Goal: Check status: Check status

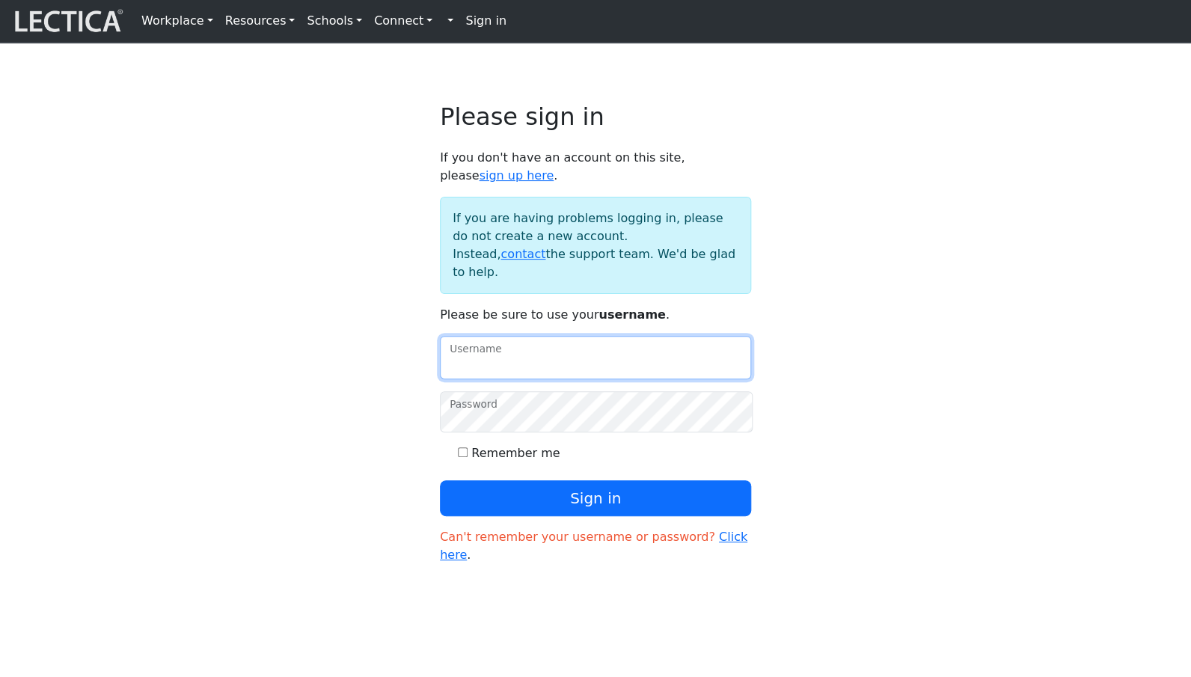
click at [467, 340] on input "Username" at bounding box center [595, 357] width 311 height 43
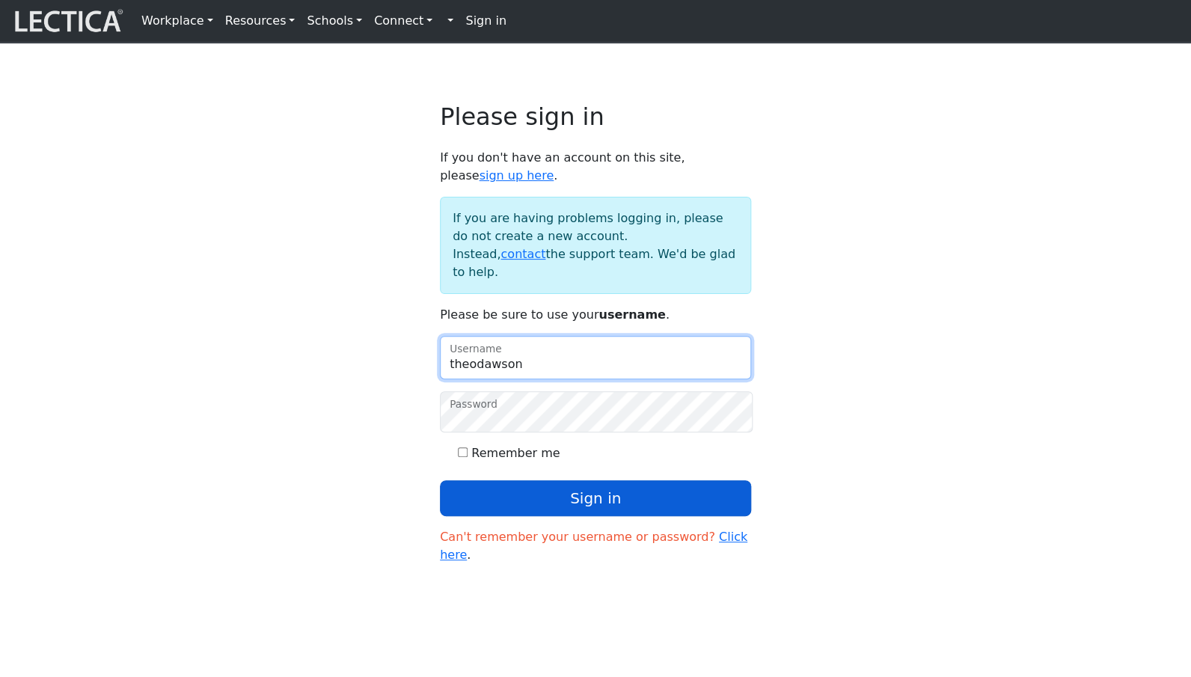
type input "theodawson"
click at [589, 480] on button "Sign in" at bounding box center [595, 498] width 311 height 36
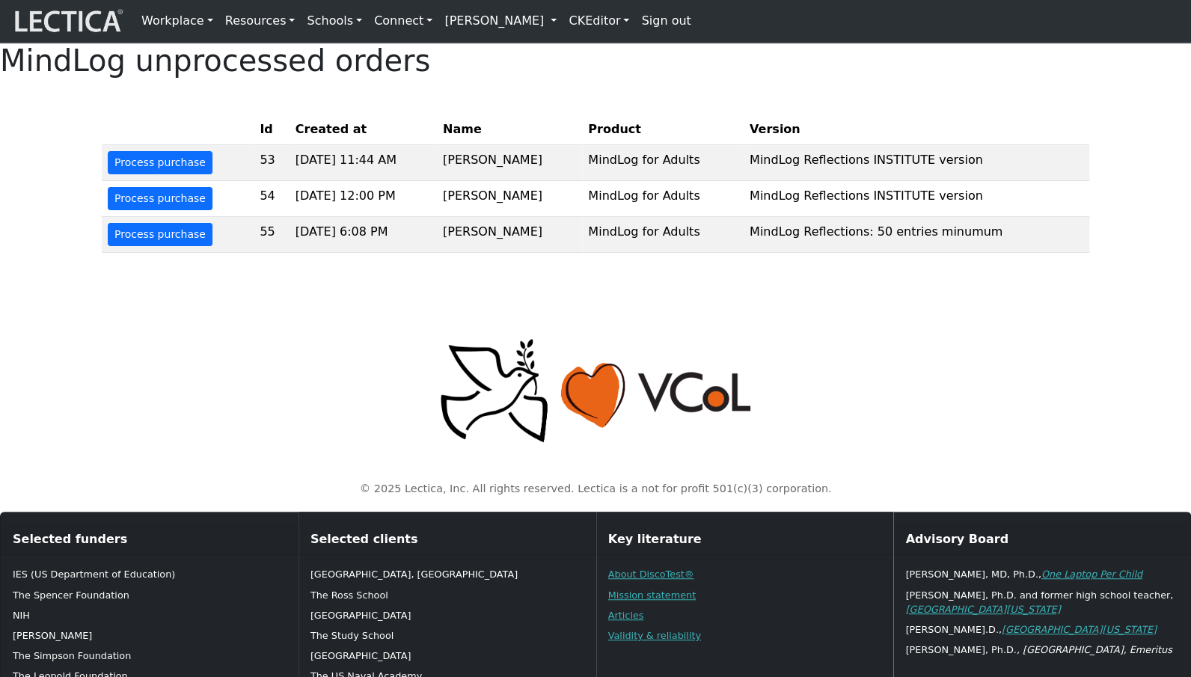
click at [438, 20] on link "Theo Dawson" at bounding box center [500, 21] width 124 height 30
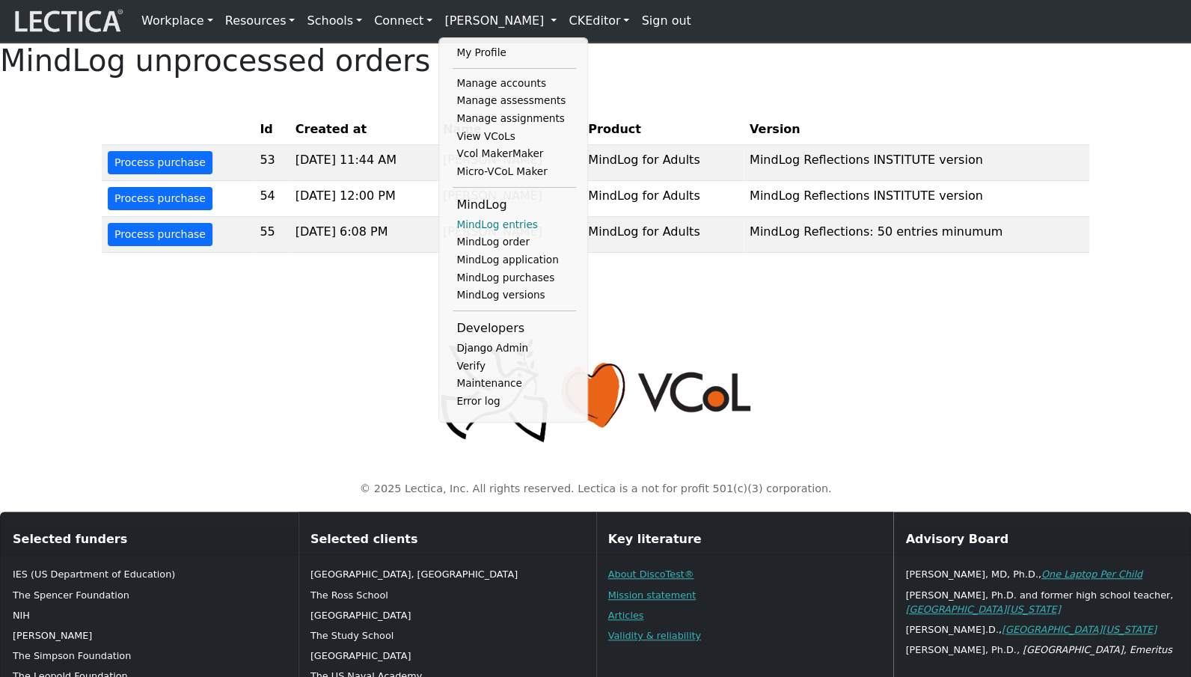
click at [458, 221] on link "MindLog entries" at bounding box center [513, 225] width 123 height 18
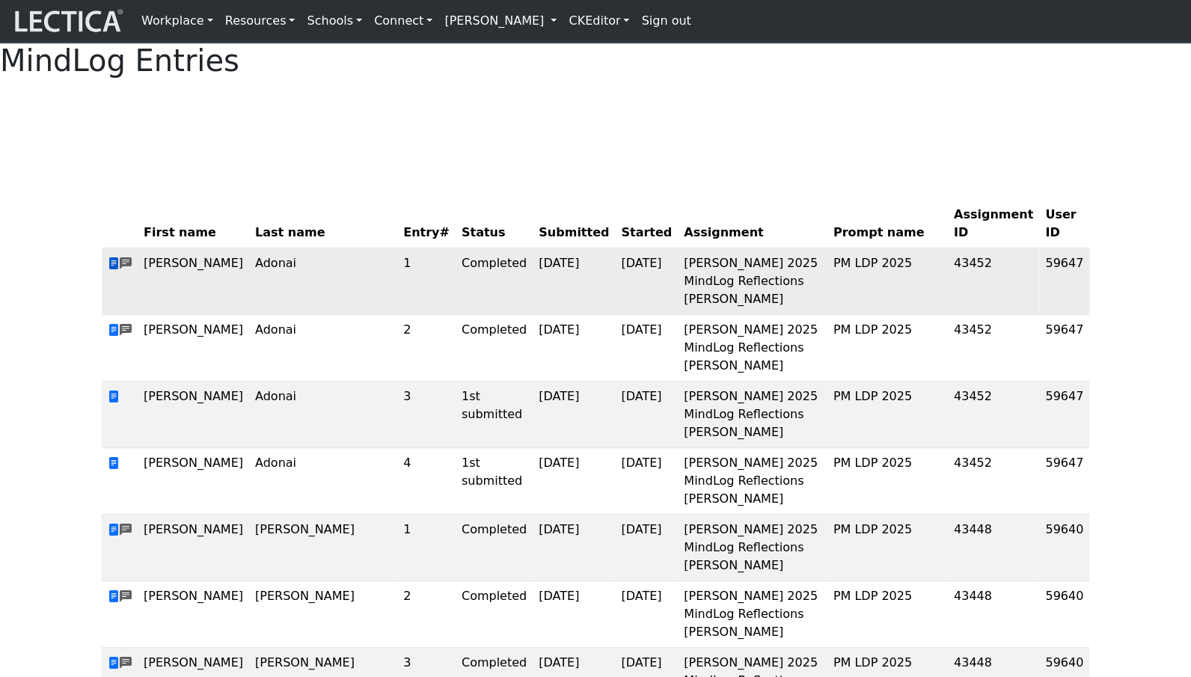
click at [114, 271] on span at bounding box center [114, 264] width 12 height 14
click at [473, 21] on link "[PERSON_NAME]" at bounding box center [500, 21] width 124 height 30
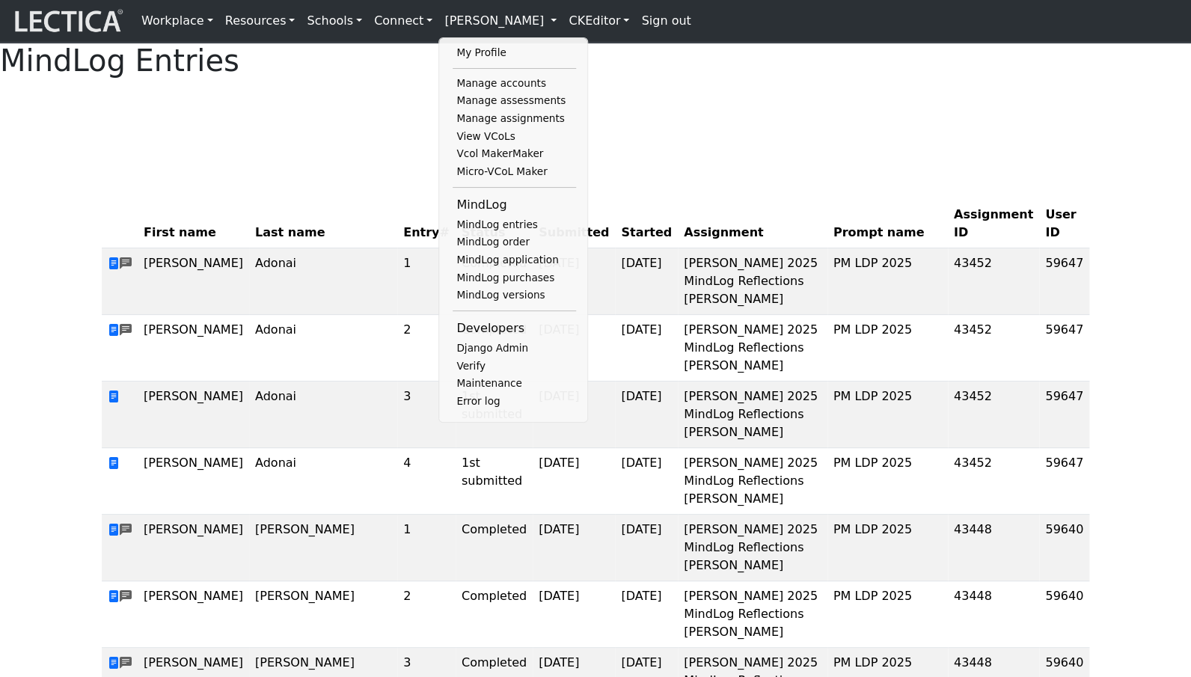
click at [635, 22] on link "Sign out" at bounding box center [665, 21] width 61 height 30
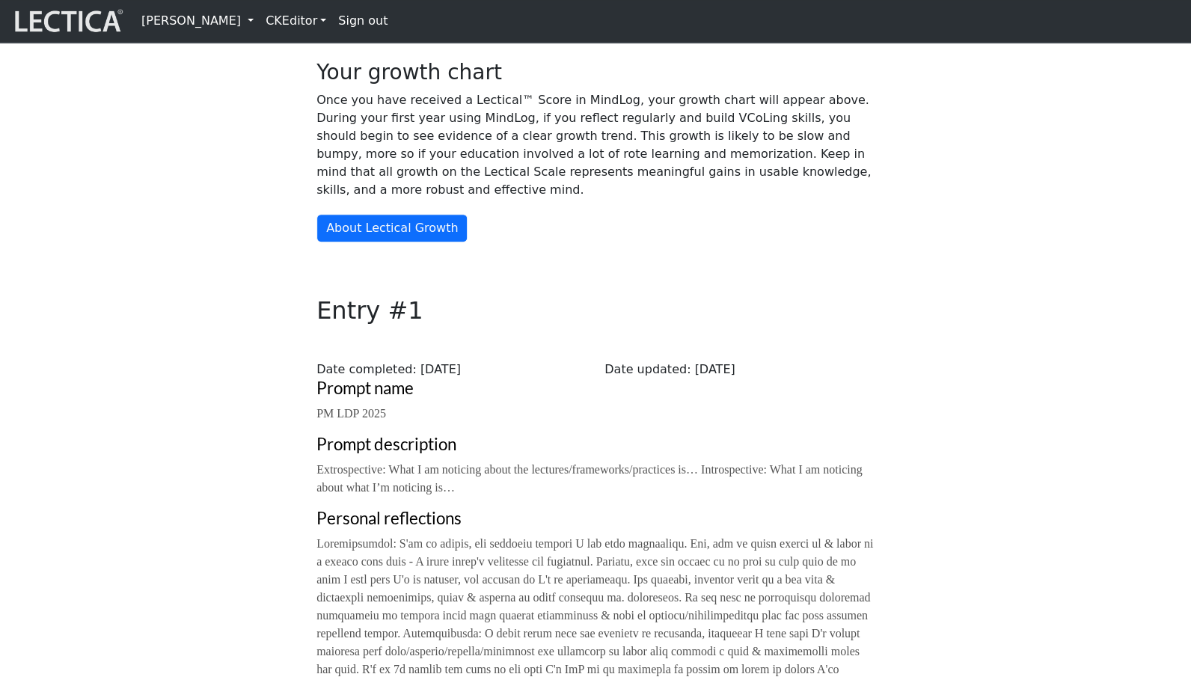
scroll to position [117, 0]
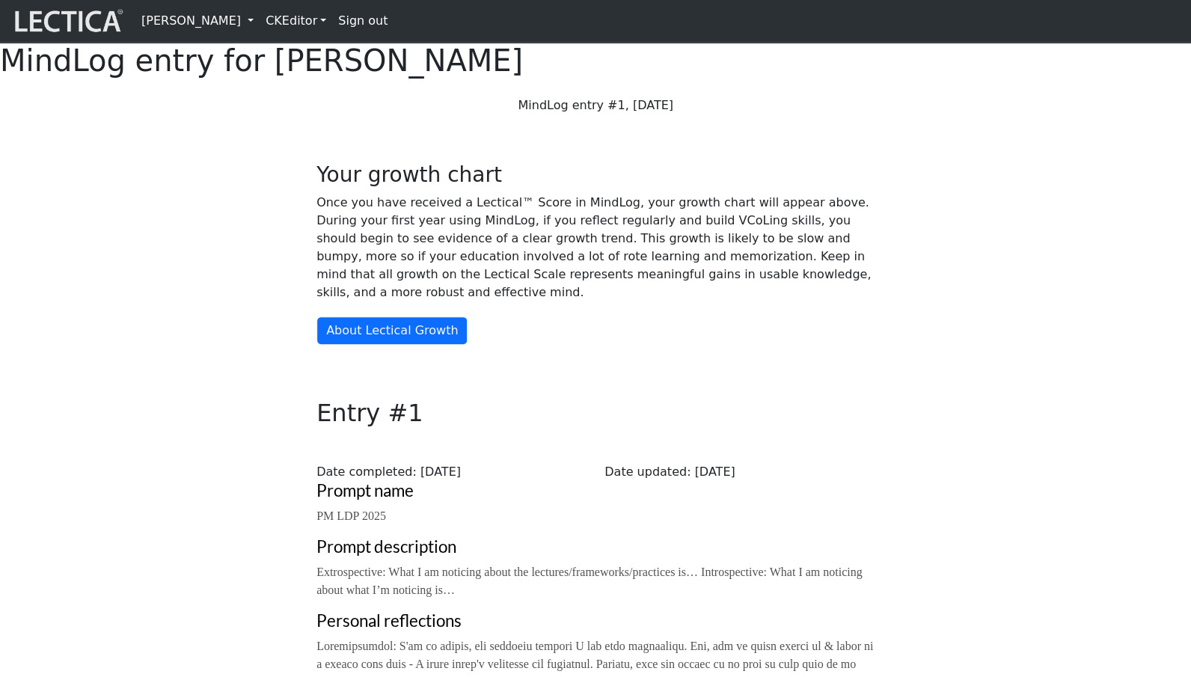
click at [202, 339] on div "Your growth chart Once you have received a Lectical™ Score in MindLog, your gro…" at bounding box center [595, 619] width 987 height 987
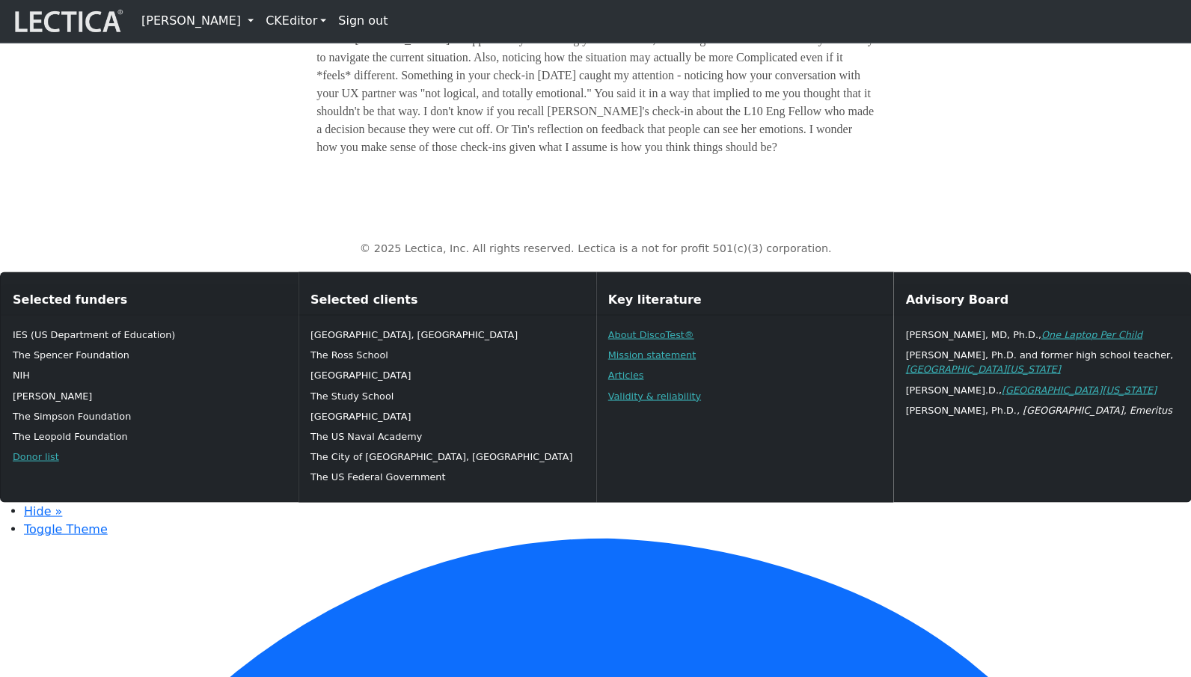
scroll to position [988, 0]
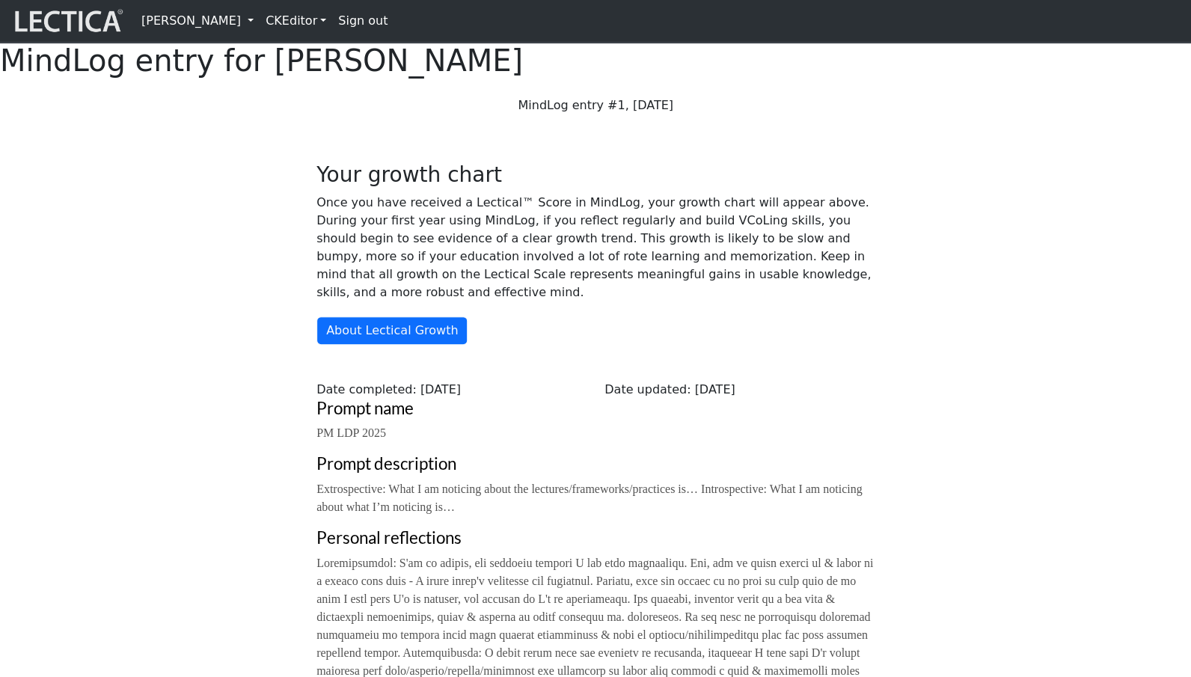
click at [121, 225] on div "Your growth chart Once you have received a Lectical™ Score in MindLog, your gro…" at bounding box center [595, 578] width 987 height 905
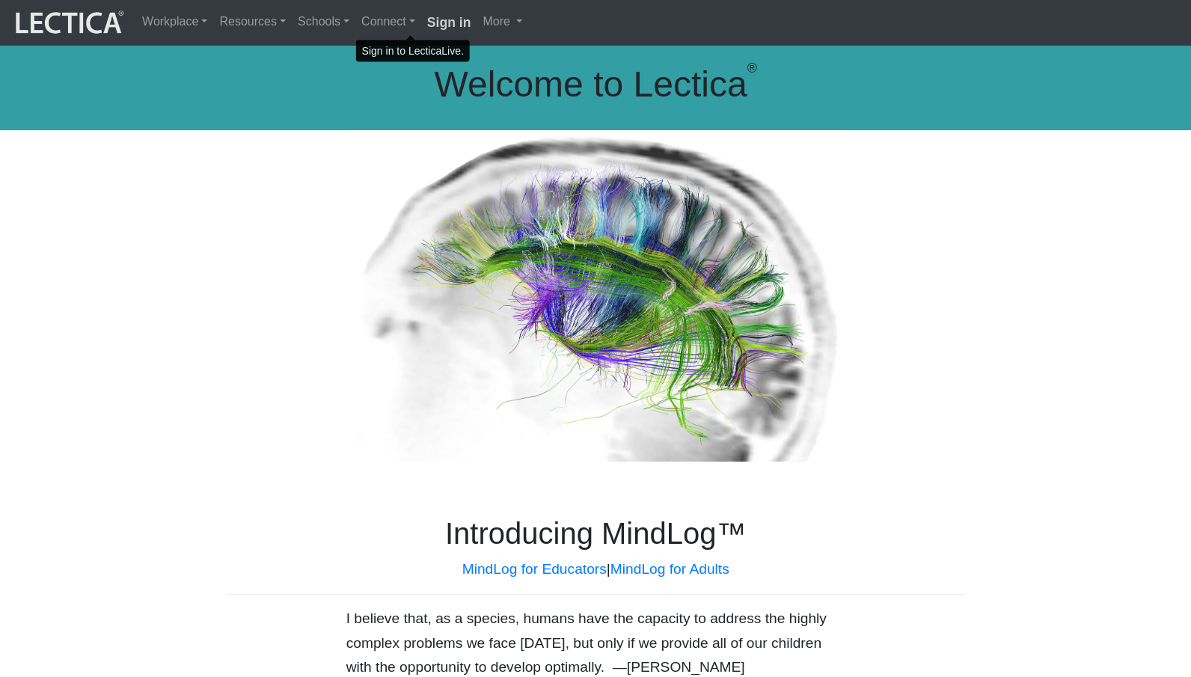
click at [427, 22] on strong "Sign in" at bounding box center [449, 22] width 44 height 15
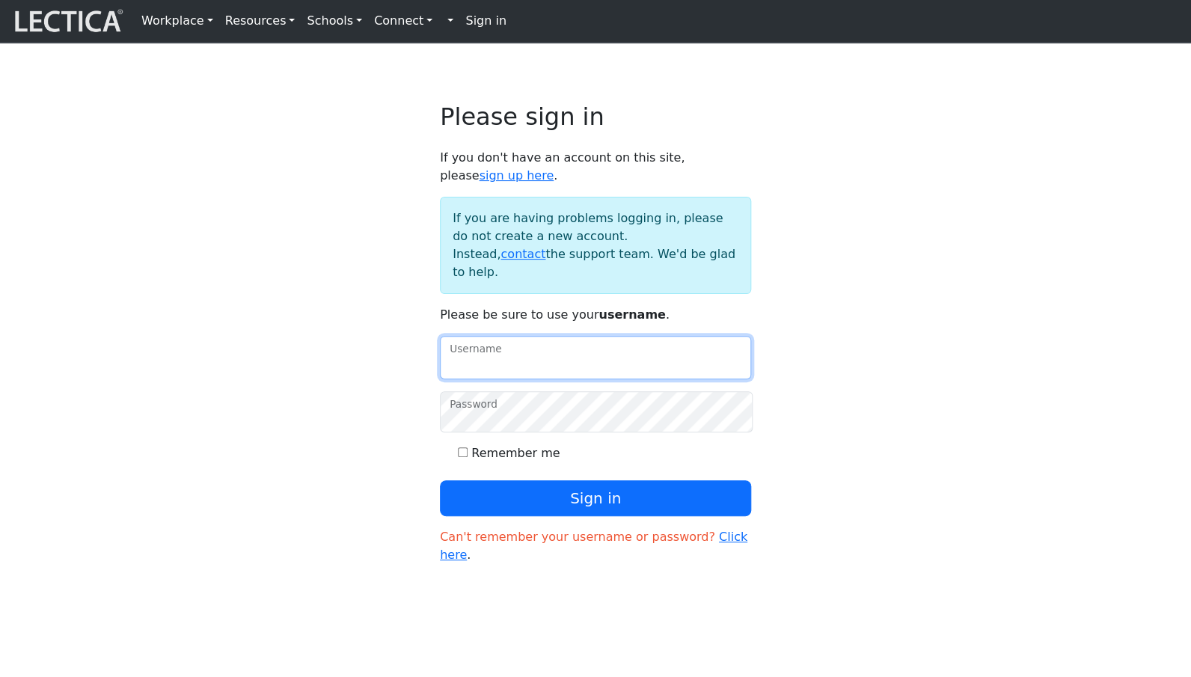
click at [509, 337] on input "Username" at bounding box center [595, 357] width 311 height 43
type input "f"
click at [524, 336] on input "Username" at bounding box center [595, 357] width 311 height 43
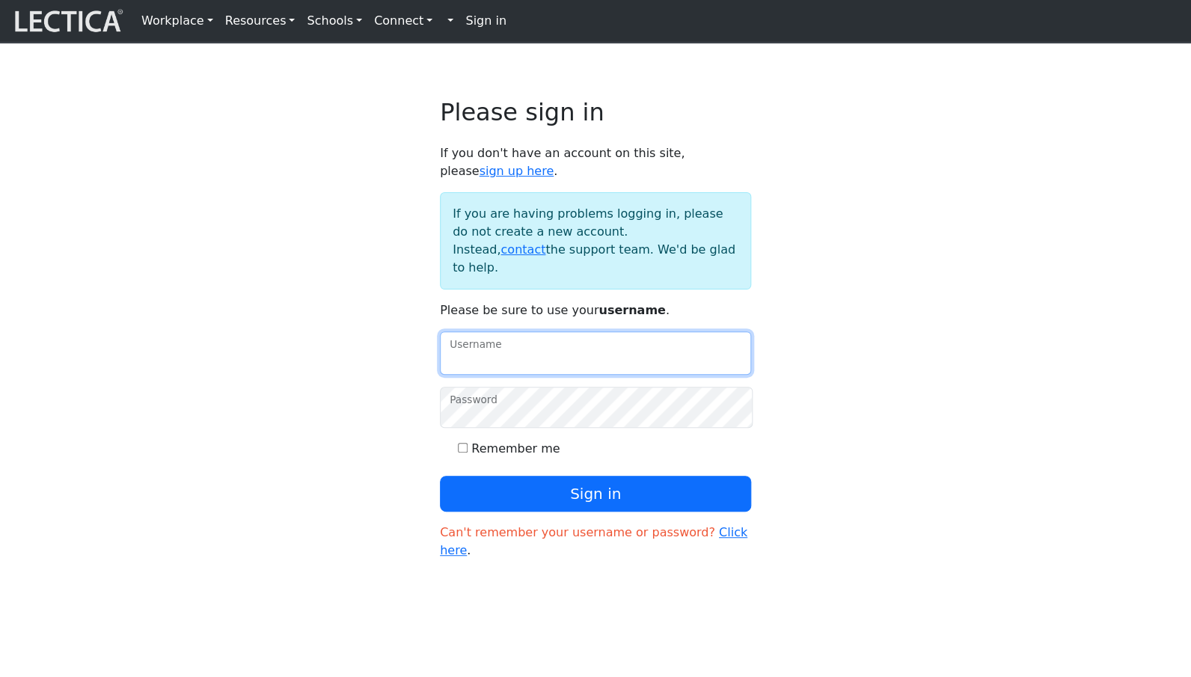
paste input "mindlogteacher"
type input "mindlogteacher"
click at [974, 501] on div "Please sign in If you don't have an account on this site, please sign up here .…" at bounding box center [595, 334] width 987 height 473
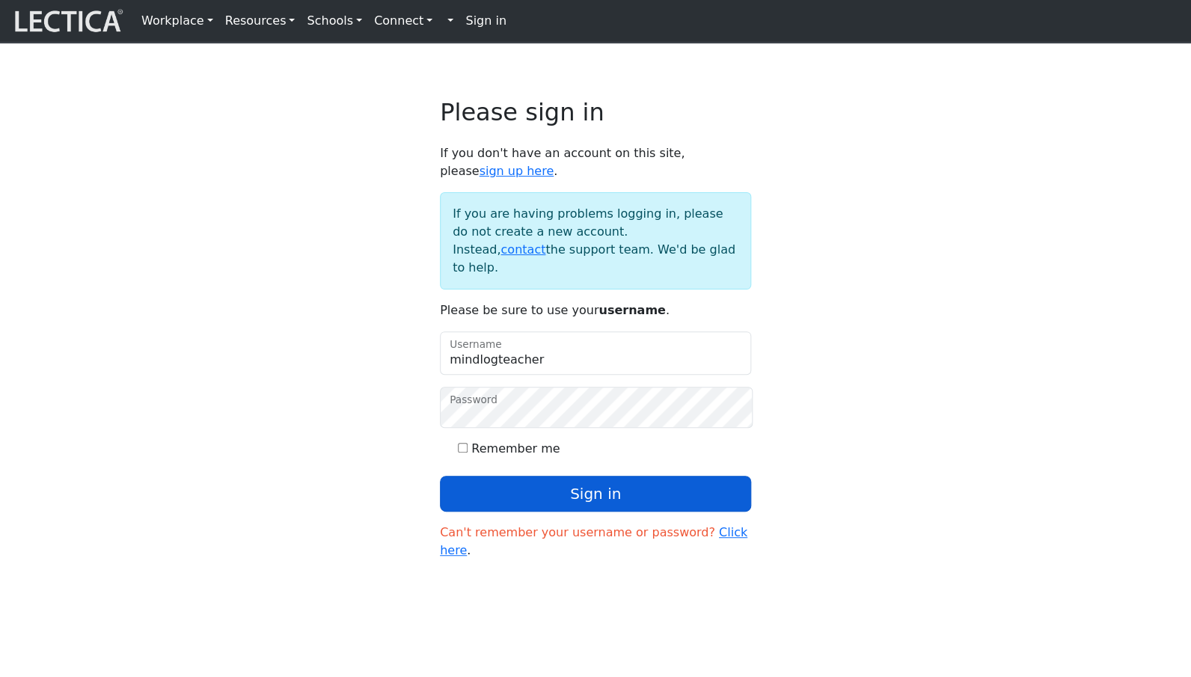
click at [604, 476] on button "Sign in" at bounding box center [595, 494] width 311 height 36
